Goal: Task Accomplishment & Management: Manage account settings

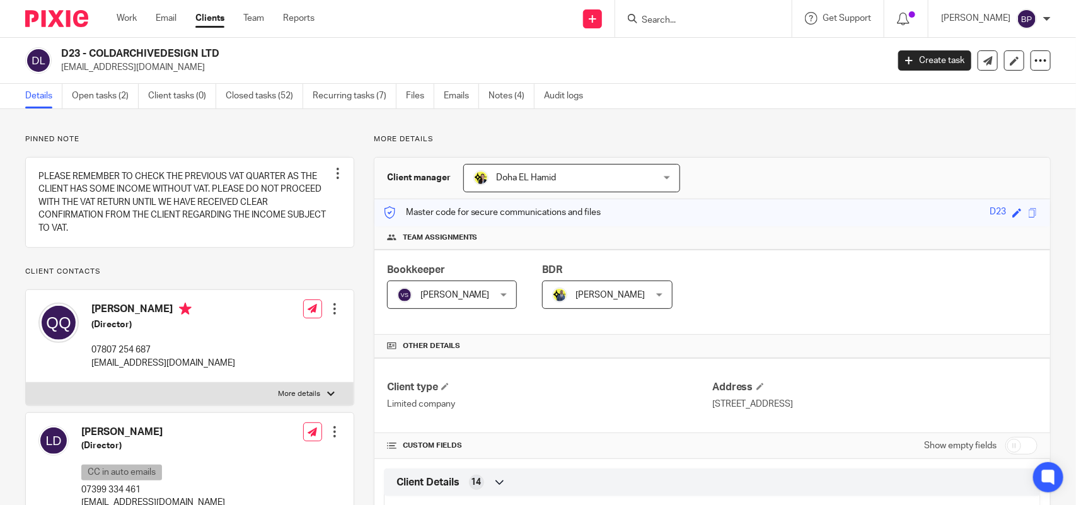
click at [680, 16] on input "Search" at bounding box center [696, 20] width 113 height 11
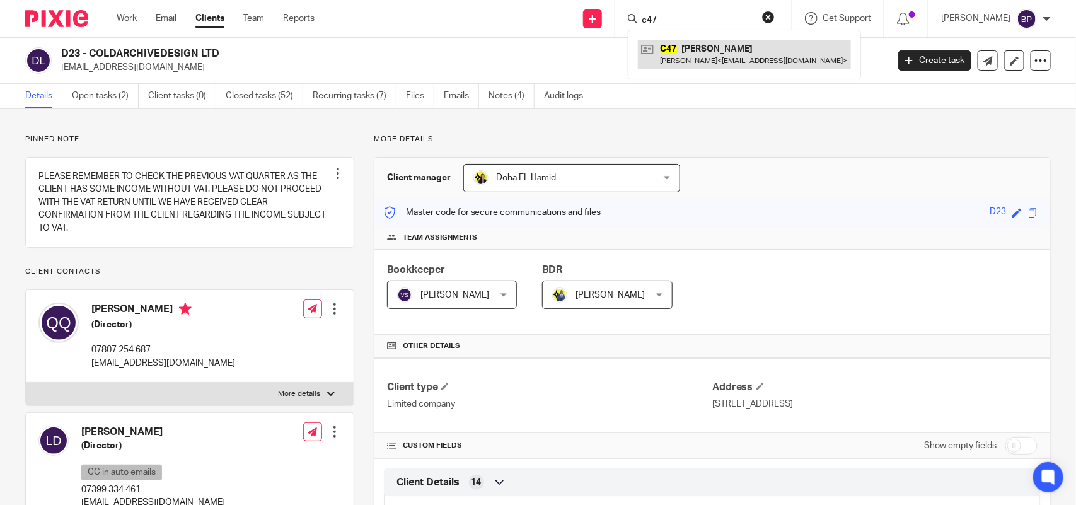
type input "c47"
click at [735, 60] on link at bounding box center [744, 54] width 213 height 29
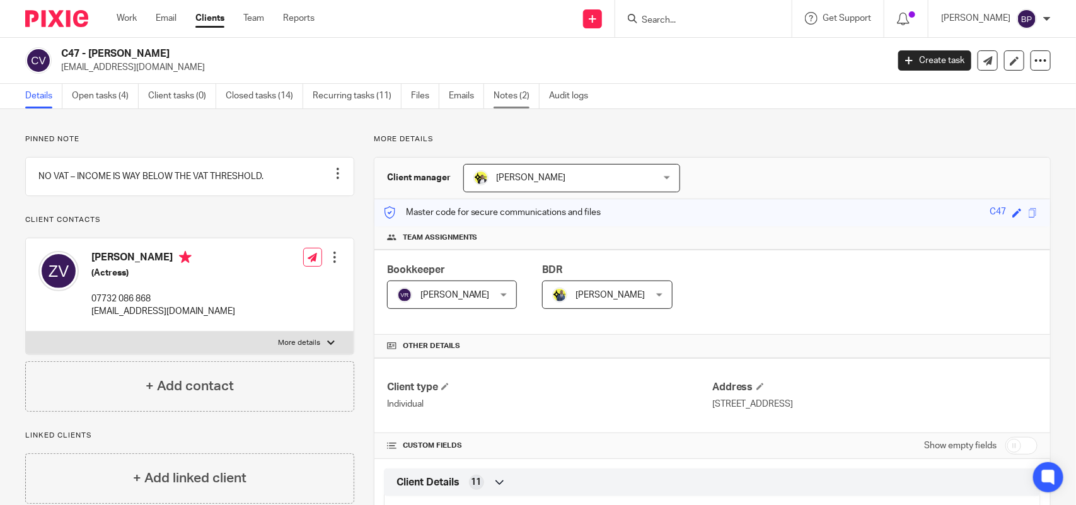
click at [519, 101] on link "Notes (2)" at bounding box center [516, 96] width 46 height 25
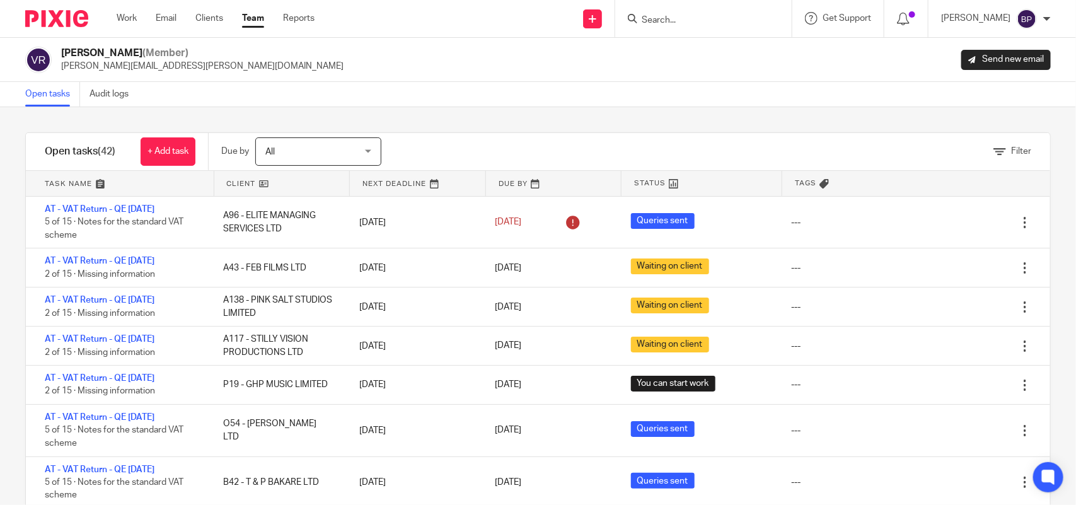
click at [48, 96] on link "Open tasks" at bounding box center [52, 94] width 55 height 25
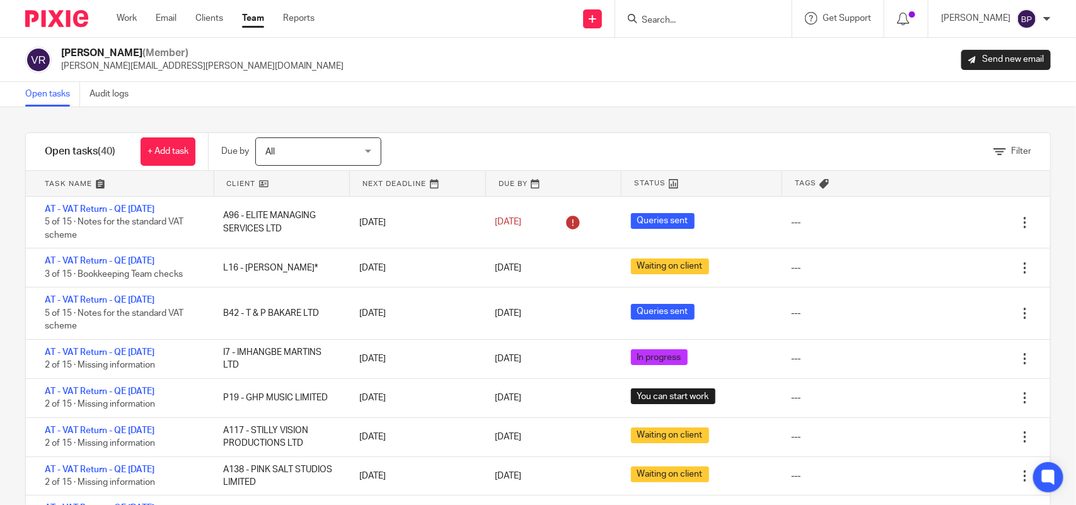
click at [484, 108] on div "Filter tasks Only show tasks matching all of these conditions 1 Client name Is …" at bounding box center [538, 306] width 1076 height 398
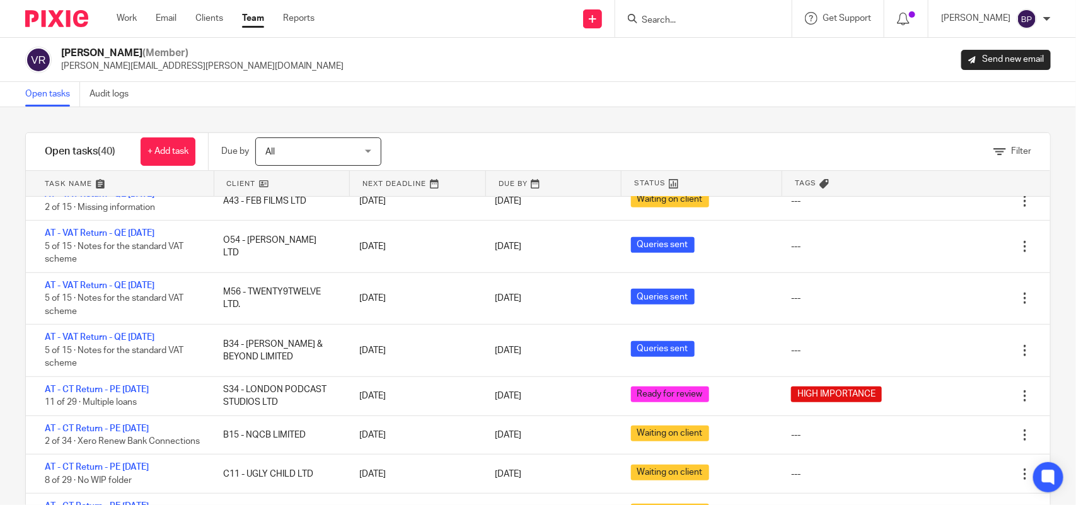
scroll to position [394, 0]
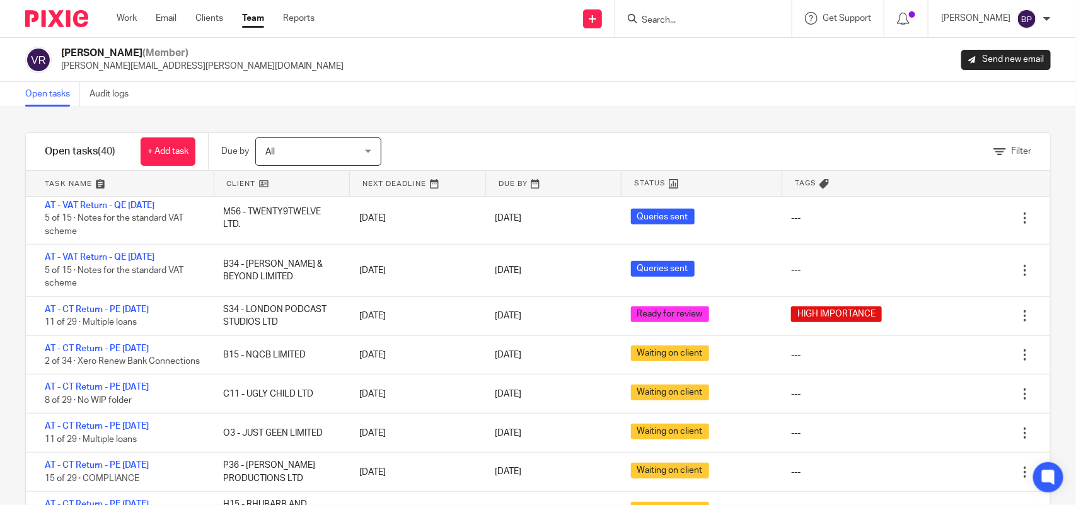
drag, startPoint x: 580, startPoint y: 95, endPoint x: 536, endPoint y: 135, distance: 60.2
click at [580, 95] on div "Open tasks Audit logs" at bounding box center [538, 94] width 1076 height 25
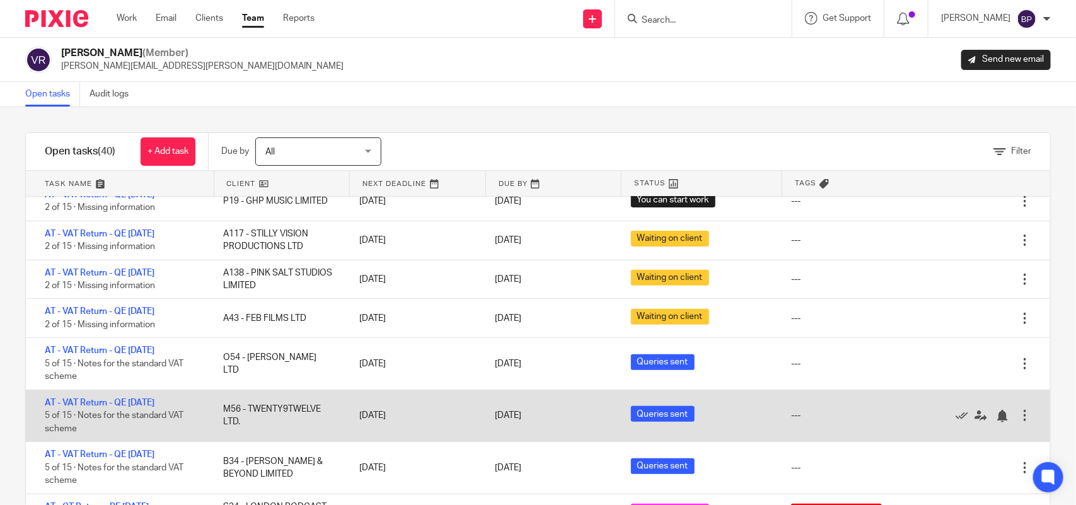
scroll to position [0, 0]
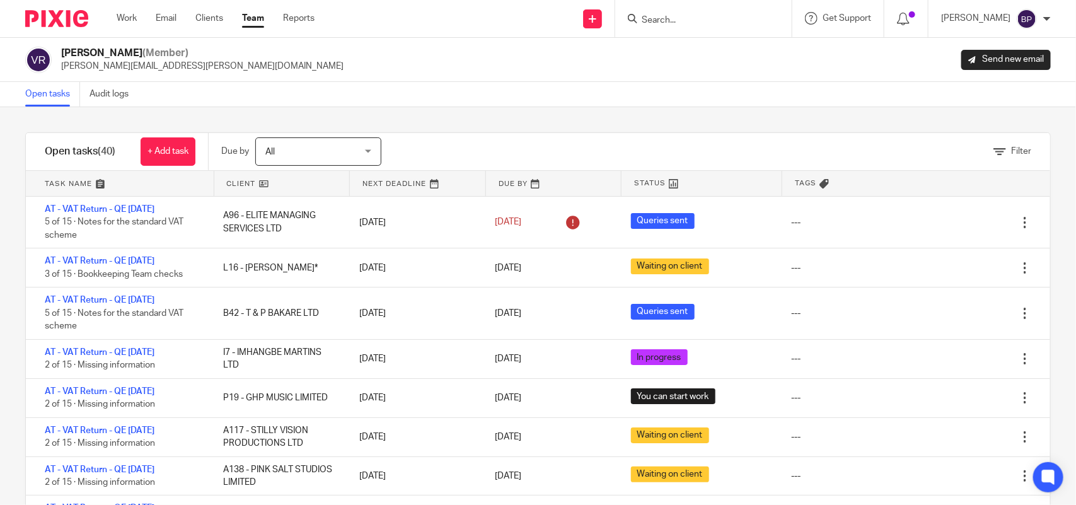
click at [692, 99] on div "Open tasks Audit logs" at bounding box center [538, 94] width 1076 height 25
